Goal: Information Seeking & Learning: Learn about a topic

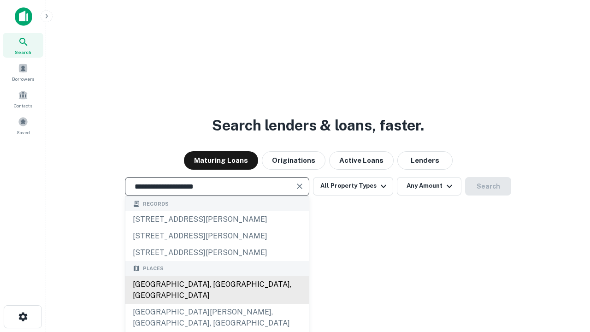
click at [217, 304] on div "[GEOGRAPHIC_DATA], [GEOGRAPHIC_DATA], [GEOGRAPHIC_DATA]" at bounding box center [216, 290] width 183 height 28
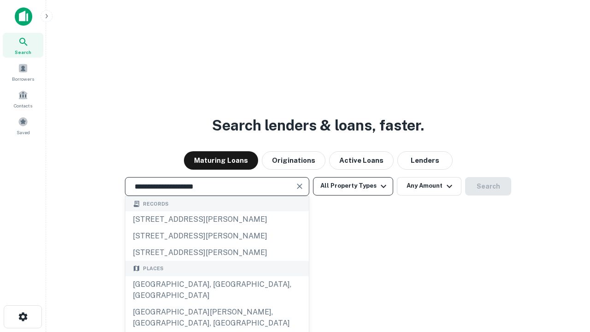
type input "**********"
click at [353, 186] on button "All Property Types" at bounding box center [353, 186] width 80 height 18
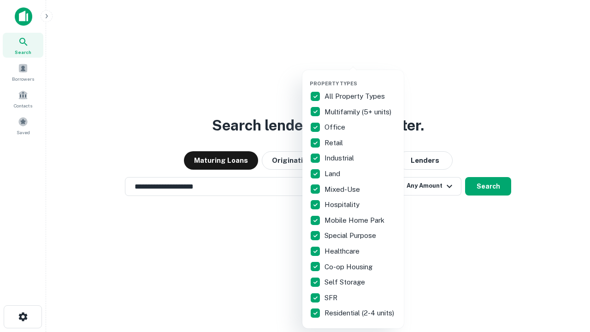
click at [360, 77] on button "button" at bounding box center [360, 77] width 101 height 0
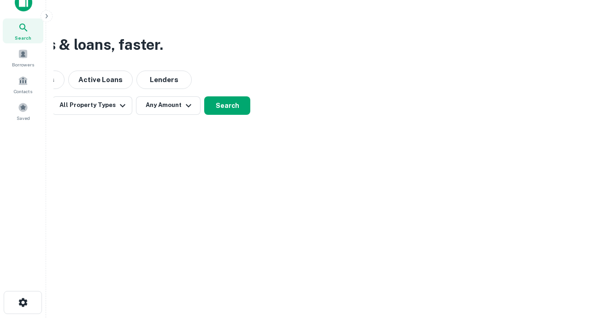
scroll to position [15, 0]
click at [168, 105] on button "Any Amount" at bounding box center [168, 105] width 65 height 18
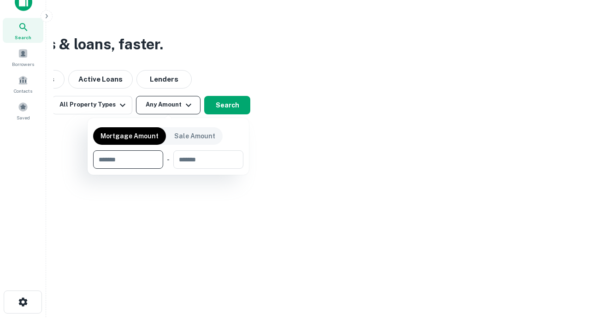
type input "*******"
click at [168, 169] on button "button" at bounding box center [168, 169] width 150 height 0
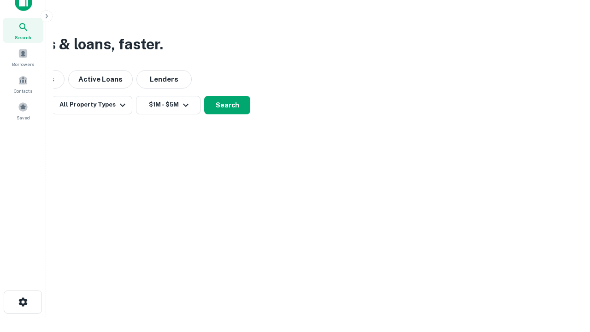
scroll to position [6, 170]
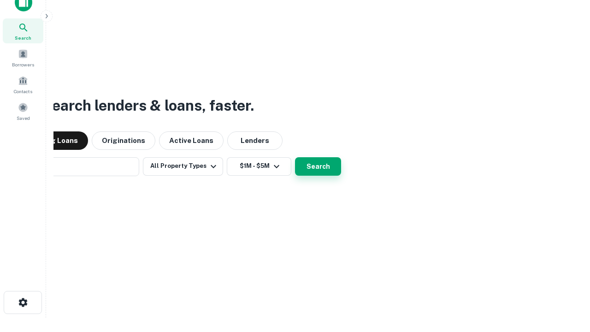
click at [295, 157] on button "Search" at bounding box center [318, 166] width 46 height 18
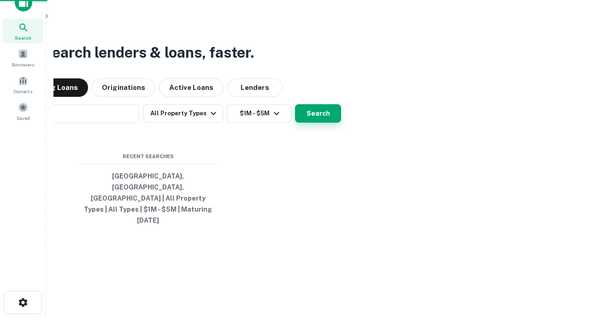
scroll to position [24, 261]
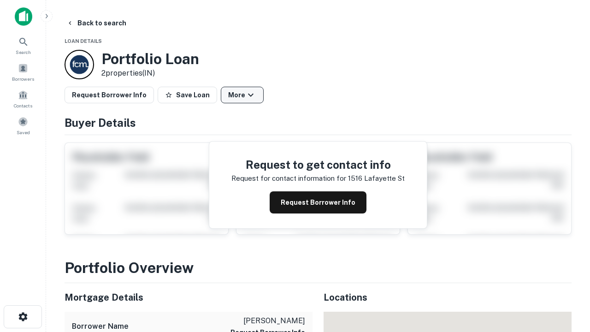
click at [242, 95] on button "More" at bounding box center [242, 95] width 43 height 17
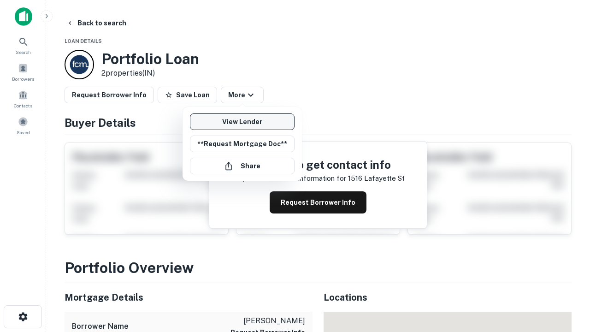
click at [242, 122] on link "View Lender" at bounding box center [242, 121] width 105 height 17
